Goal: Find specific page/section

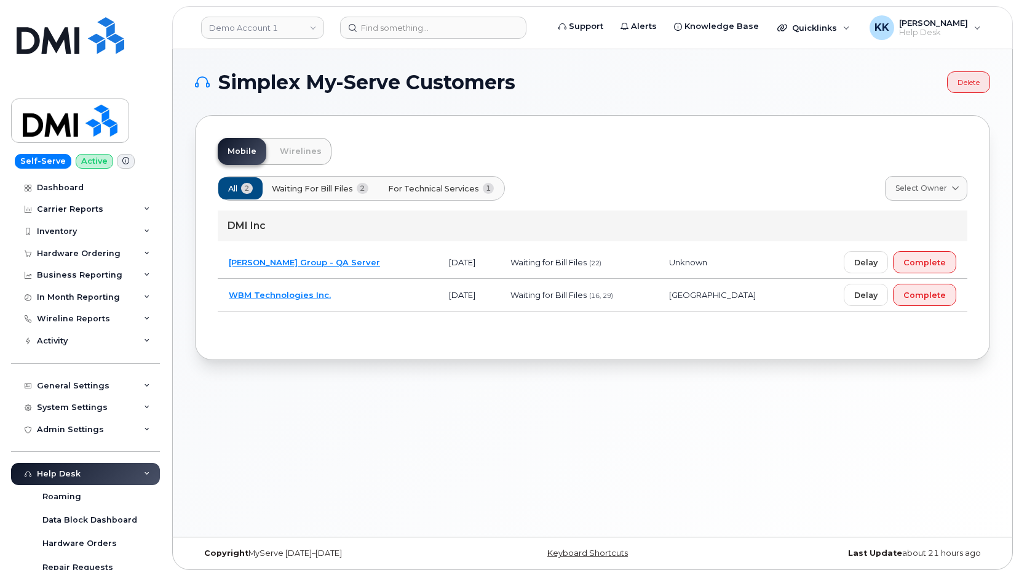
click at [419, 183] on span "For Technical Services" at bounding box center [433, 189] width 91 height 12
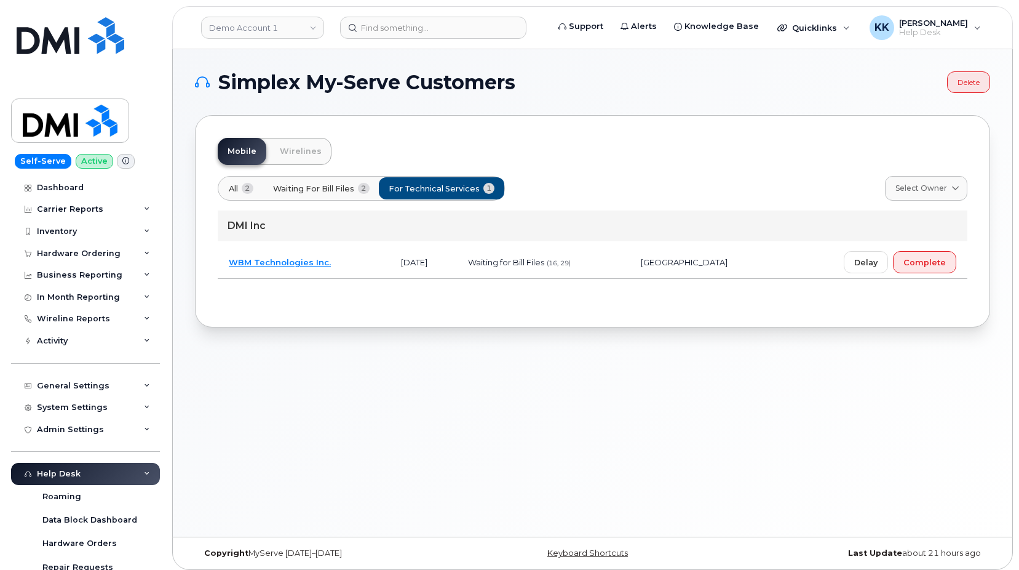
click at [379, 188] on button "All 2" at bounding box center [442, 188] width 126 height 22
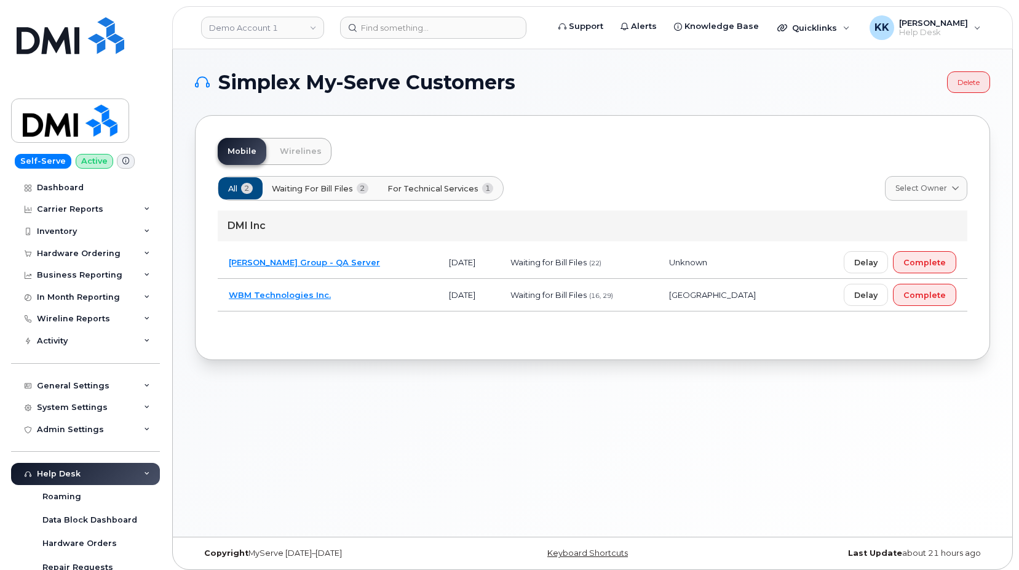
click at [366, 301] on td "WBM Technologies Inc." at bounding box center [328, 295] width 220 height 33
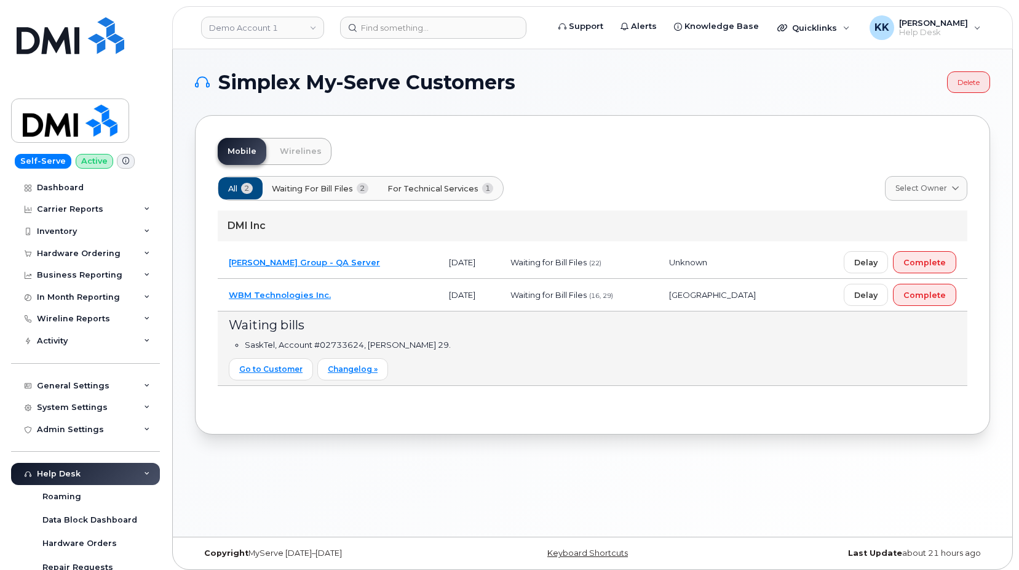
click at [367, 300] on td "WBM Technologies Inc." at bounding box center [328, 295] width 220 height 33
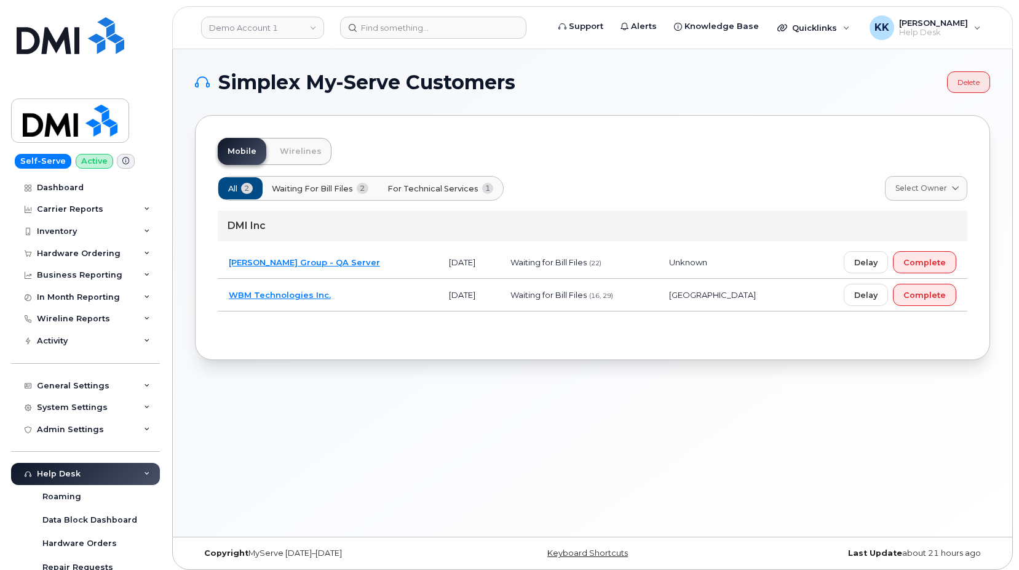
scroll to position [216, 0]
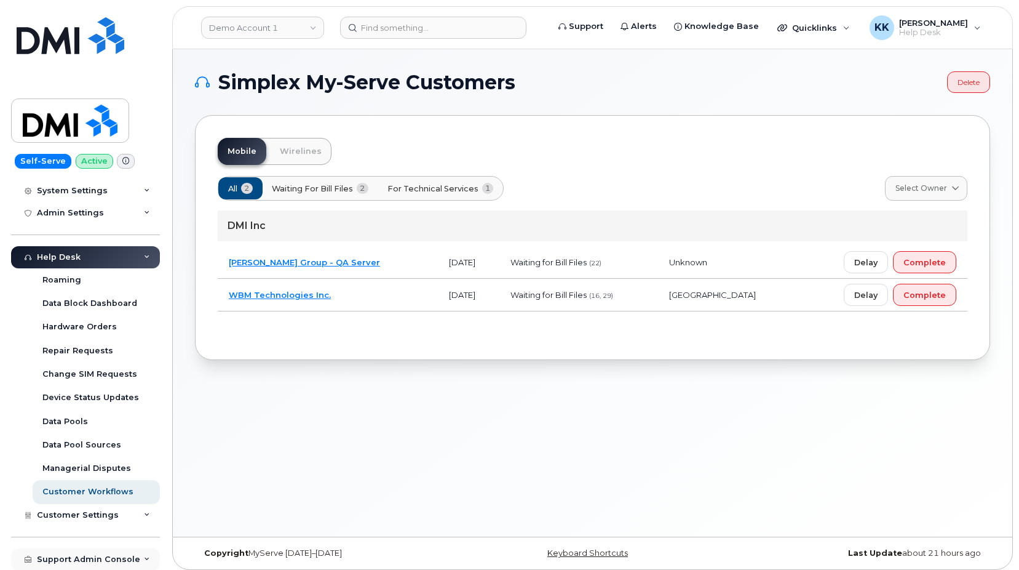
click at [65, 555] on div "Support Admin Console" at bounding box center [88, 559] width 103 height 10
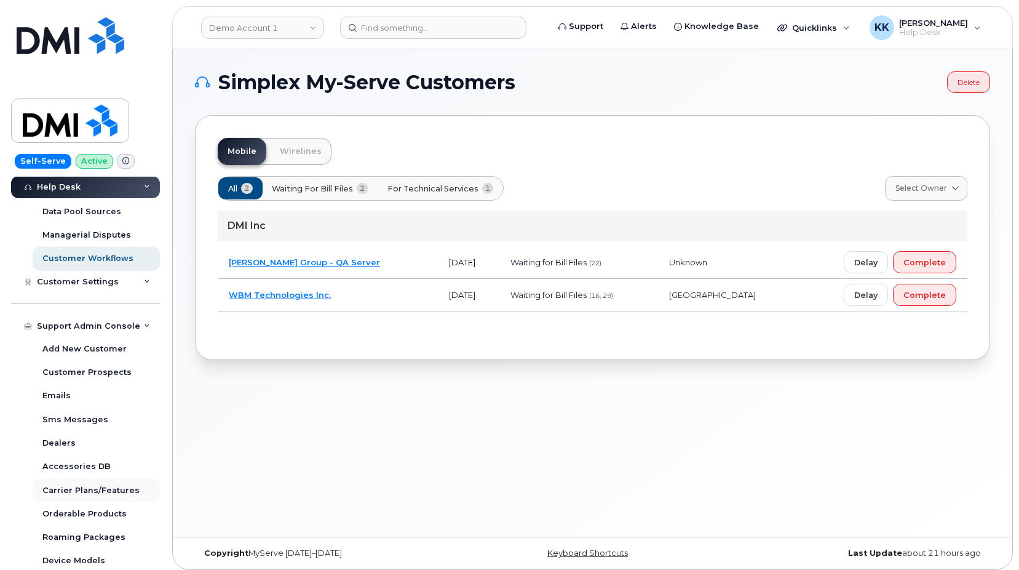
scroll to position [452, 0]
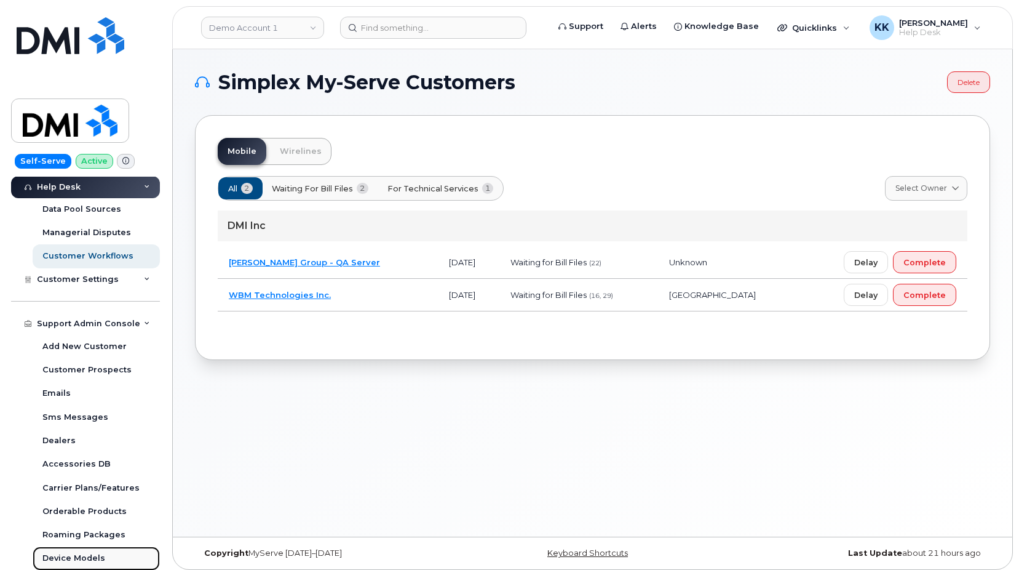
click at [76, 554] on div "Device Models" at bounding box center [73, 557] width 63 height 11
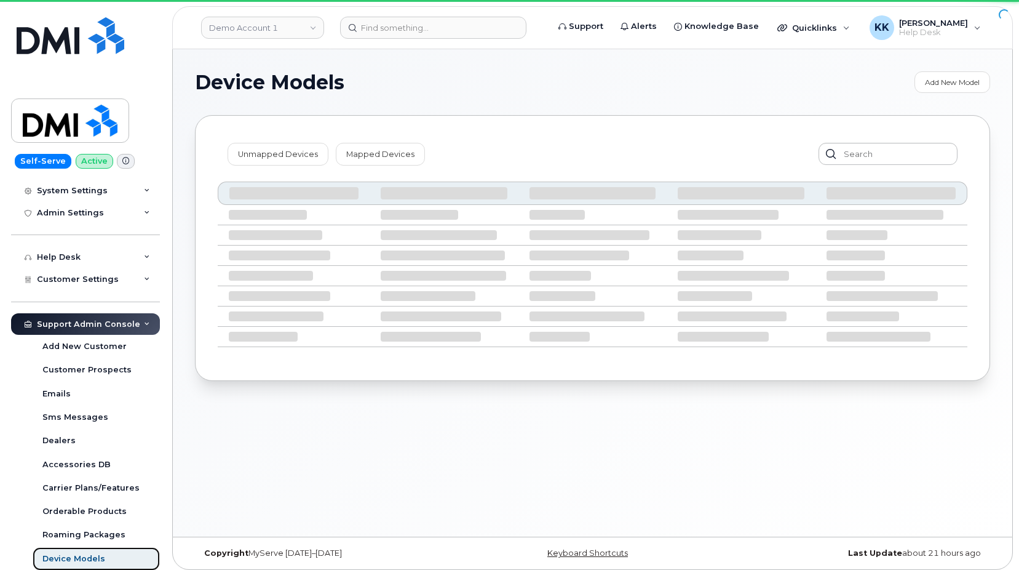
scroll to position [216, 0]
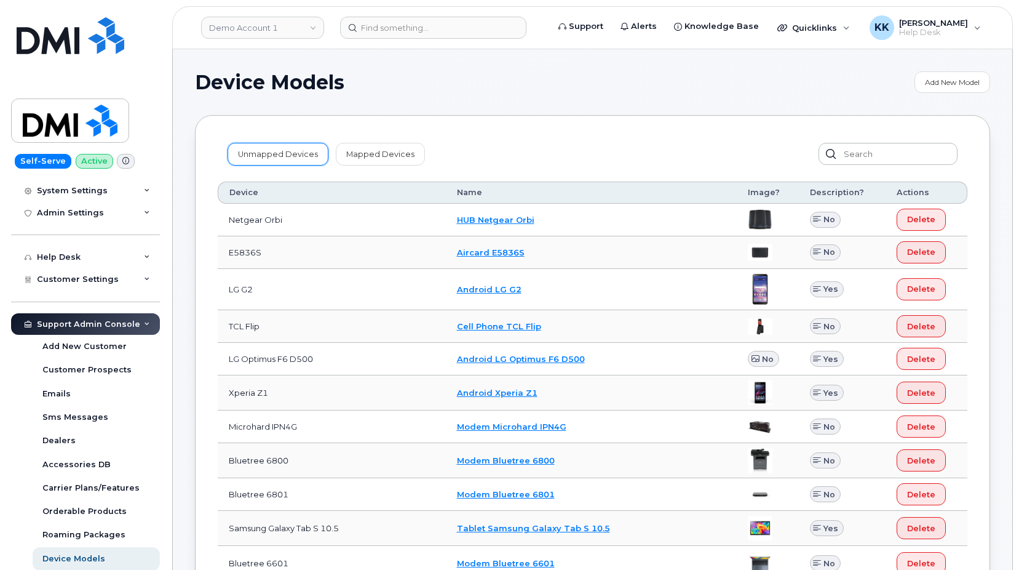
click at [295, 156] on link "Unmapped Devices" at bounding box center [278, 154] width 101 height 22
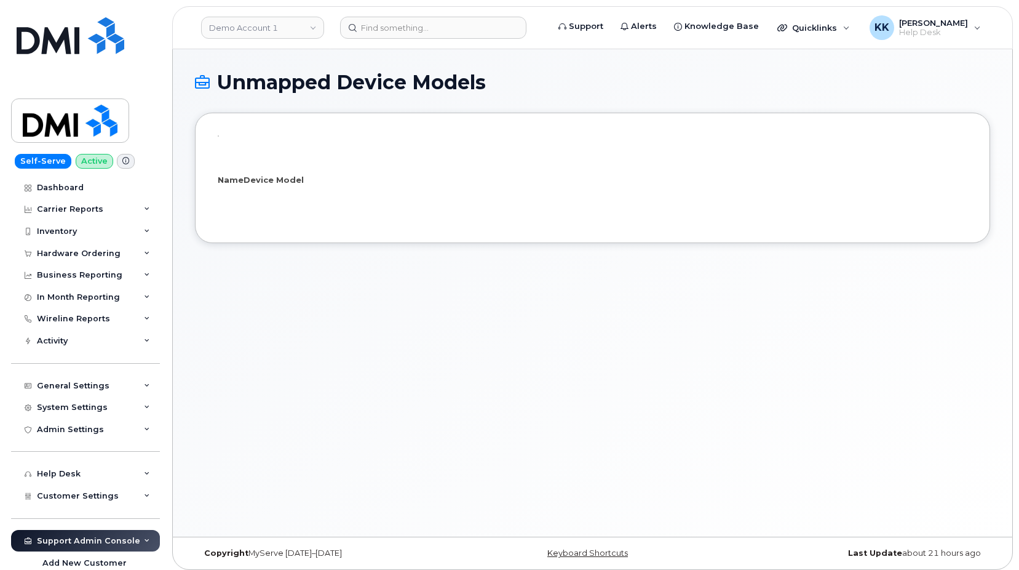
select select "25"
